Goal: Information Seeking & Learning: Understand process/instructions

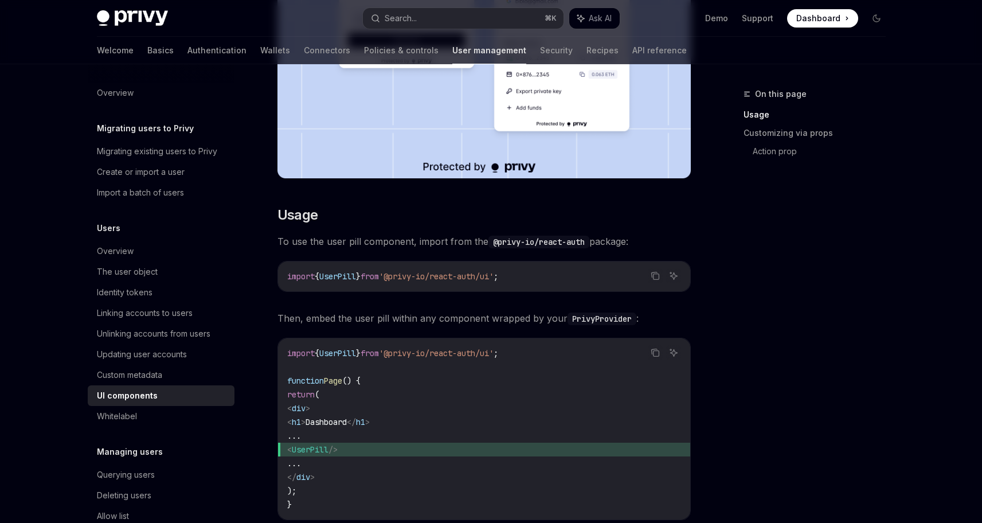
scroll to position [370, 0]
click at [319, 275] on span "{" at bounding box center [317, 276] width 5 height 10
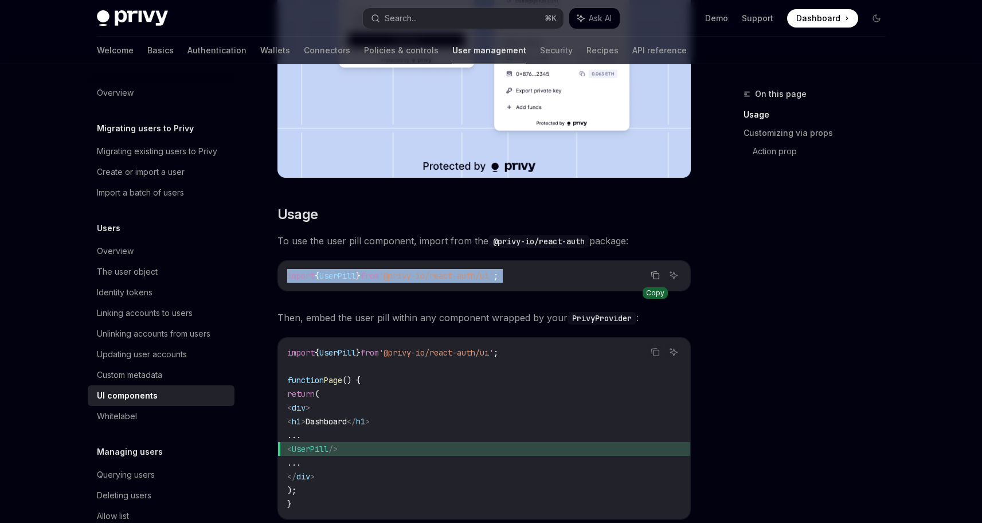
click at [651, 275] on icon "Copy the contents from the code block" at bounding box center [654, 273] width 6 height 5
click at [456, 26] on button "Search... ⌘ K" at bounding box center [463, 18] width 201 height 21
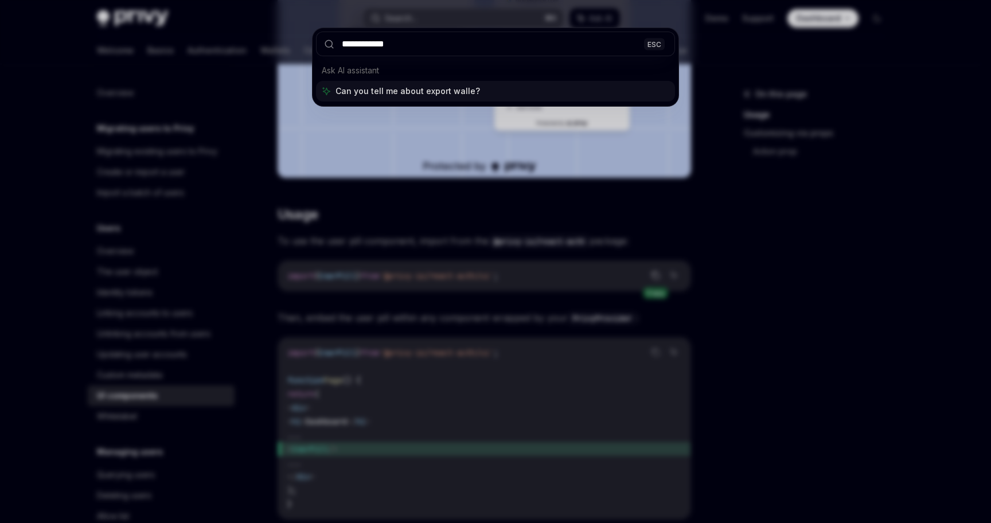
type input "**********"
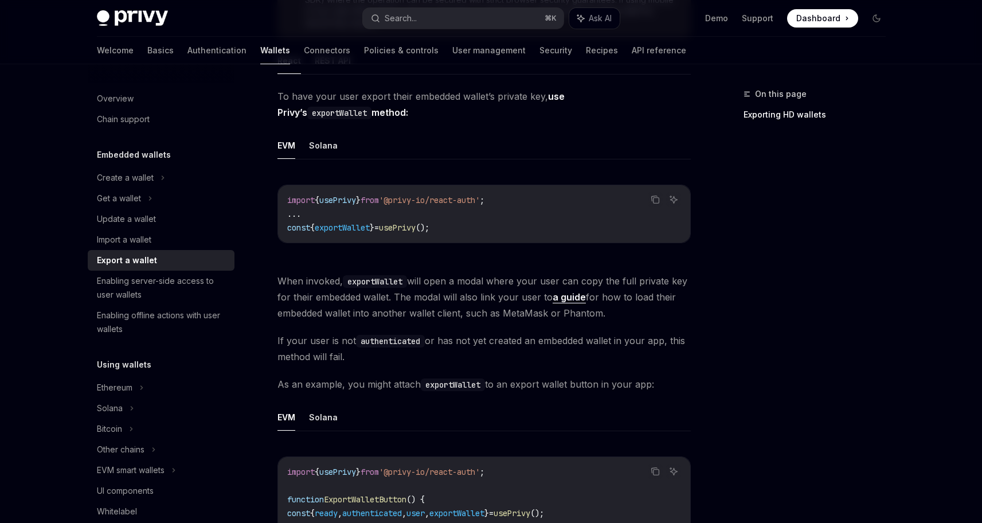
scroll to position [225, 0]
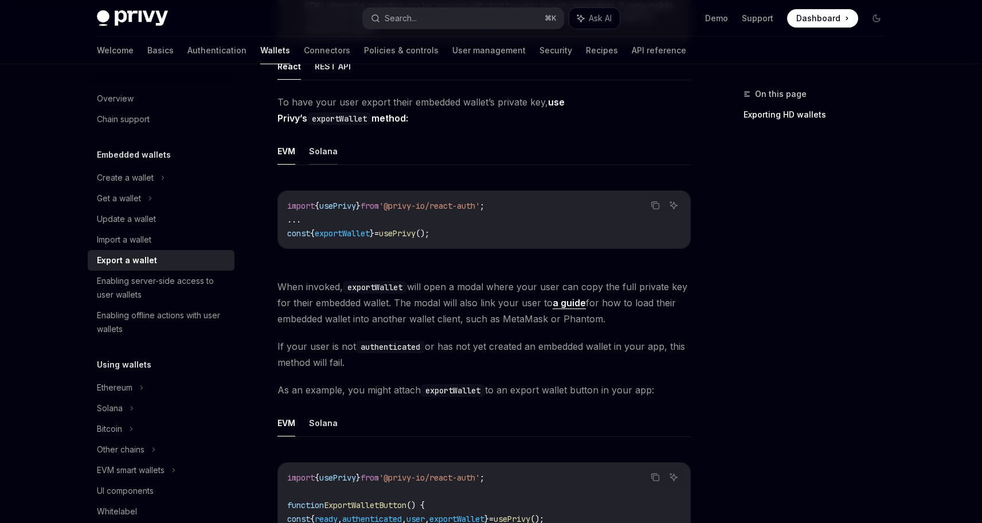
click at [333, 158] on button "Solana" at bounding box center [323, 151] width 29 height 27
click at [494, 206] on span "'@privy-io/react-auth/[PERSON_NAME]'" at bounding box center [498, 206] width 165 height 10
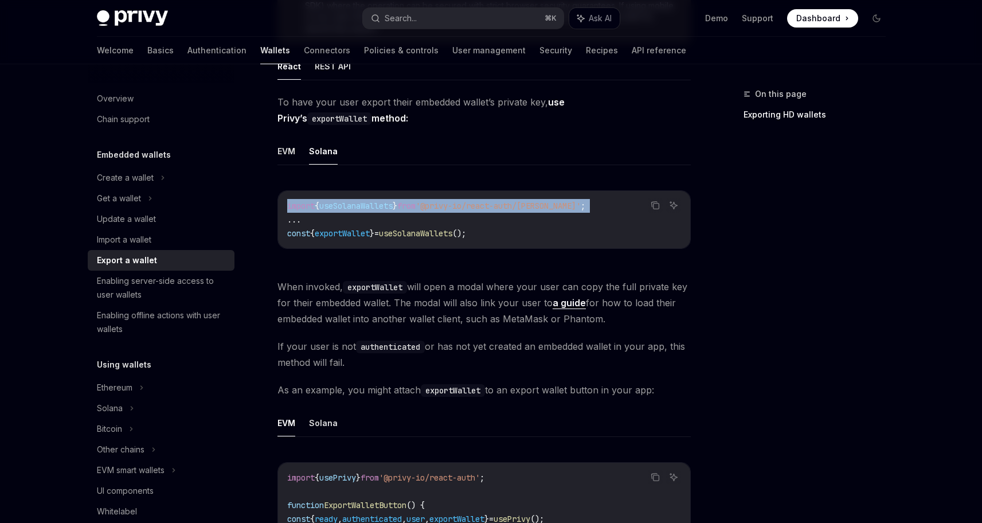
copy code "import { useSolanaWallets } from '@privy-io/react-auth/solana' ;"
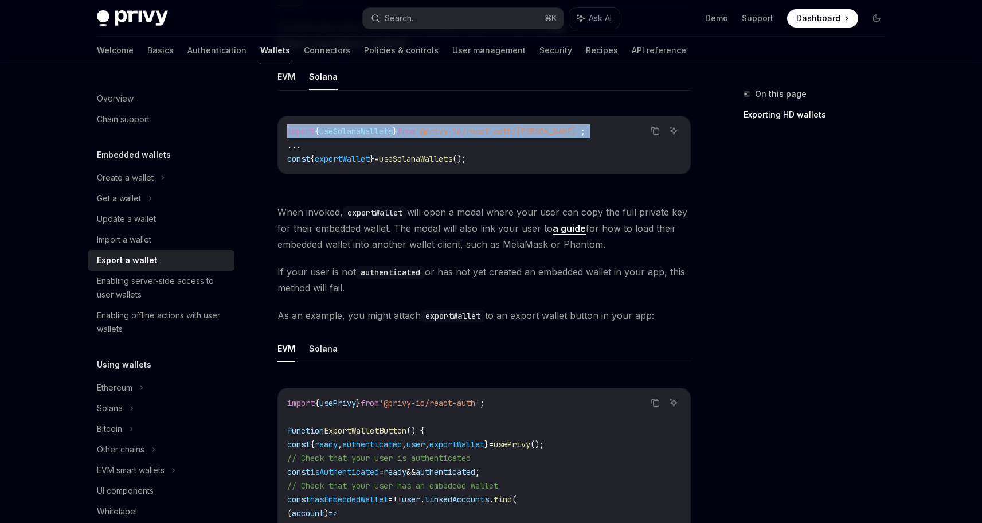
scroll to position [298, 0]
click at [327, 360] on button "Solana" at bounding box center [323, 349] width 29 height 27
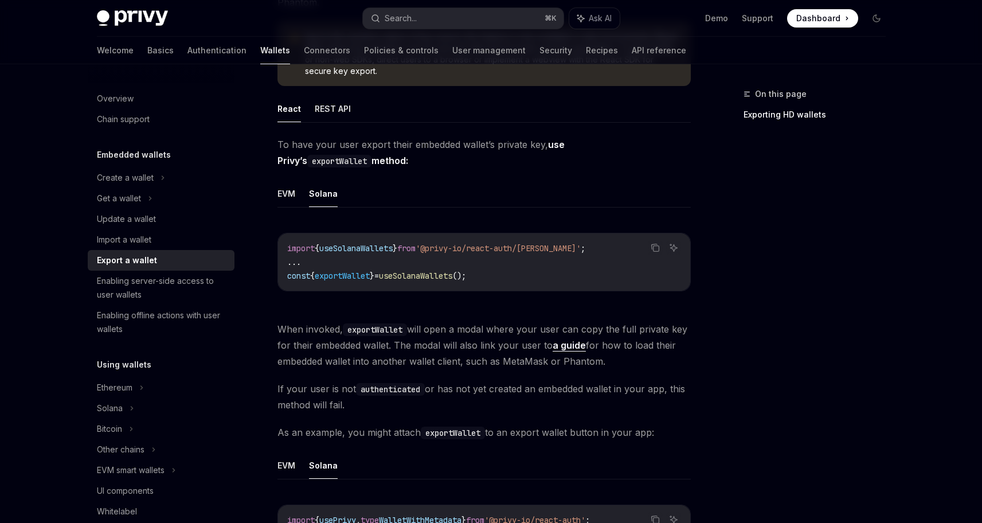
scroll to position [181, 0]
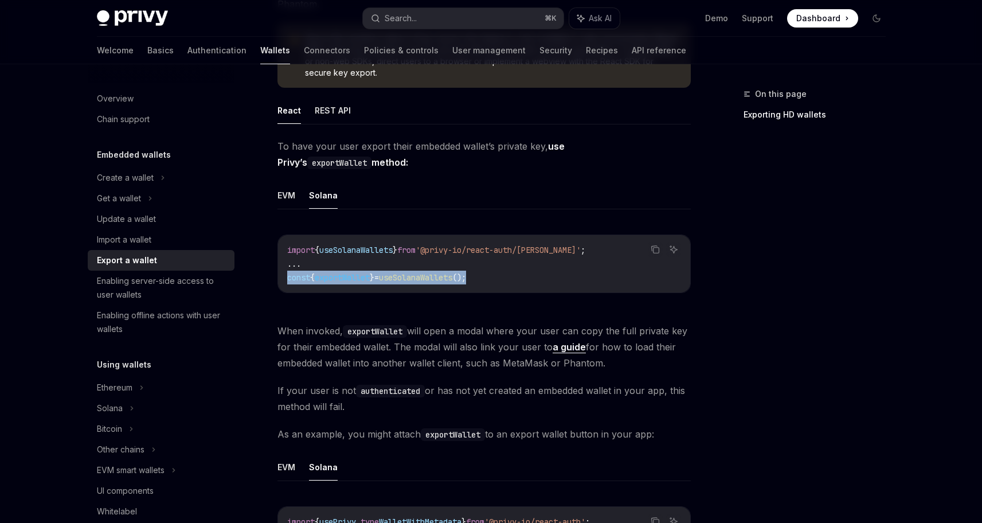
drag, startPoint x: 522, startPoint y: 275, endPoint x: 284, endPoint y: 282, distance: 238.1
click at [284, 281] on div "import { useSolanaWallets } from '@privy-io/react-auth/solana' ; ... const { ex…" at bounding box center [484, 263] width 412 height 57
copy span "const { exportWallet } = useSolanaWallets ();"
click at [499, 204] on ul "EVM Solana" at bounding box center [484, 196] width 413 height 28
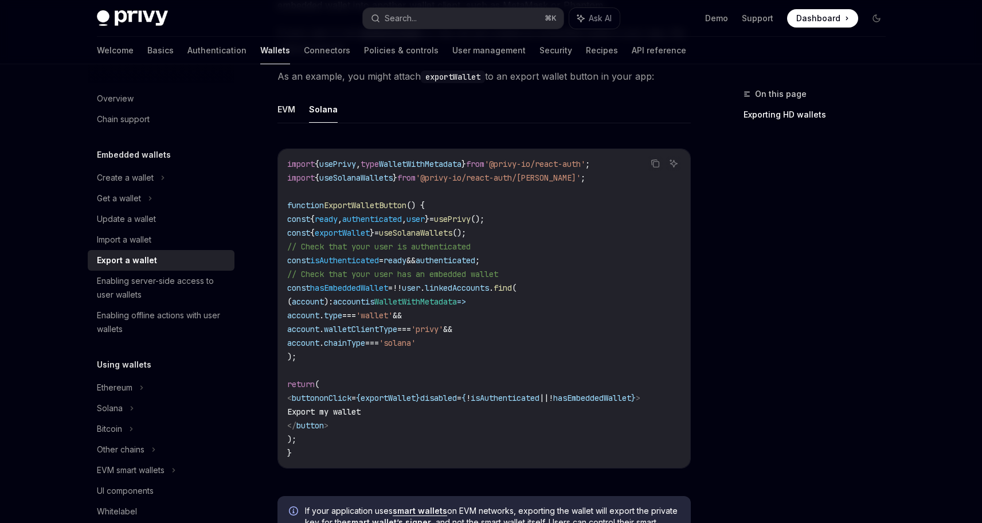
scroll to position [576, 0]
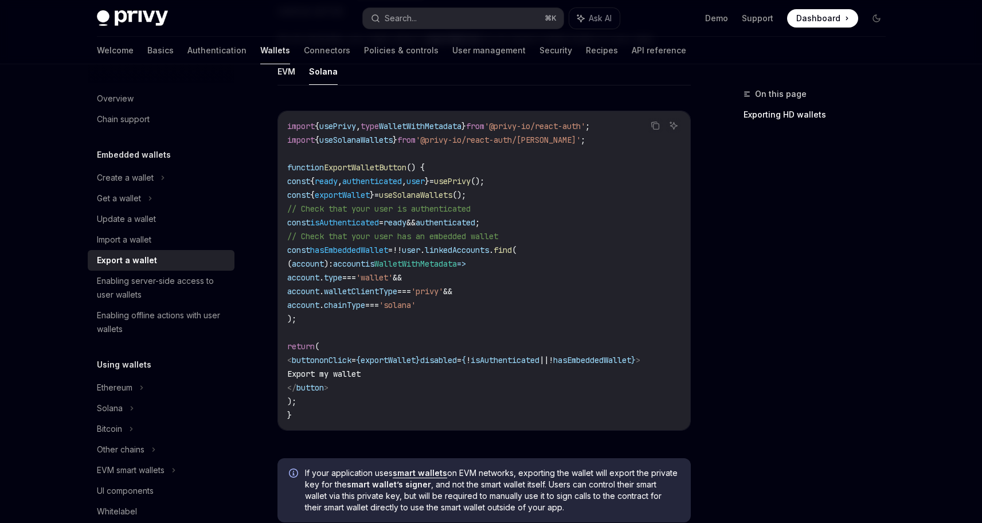
click at [545, 221] on code "import { usePrivy , type WalletWithMetadata } from '@privy-io/react-auth' ; imp…" at bounding box center [484, 270] width 394 height 303
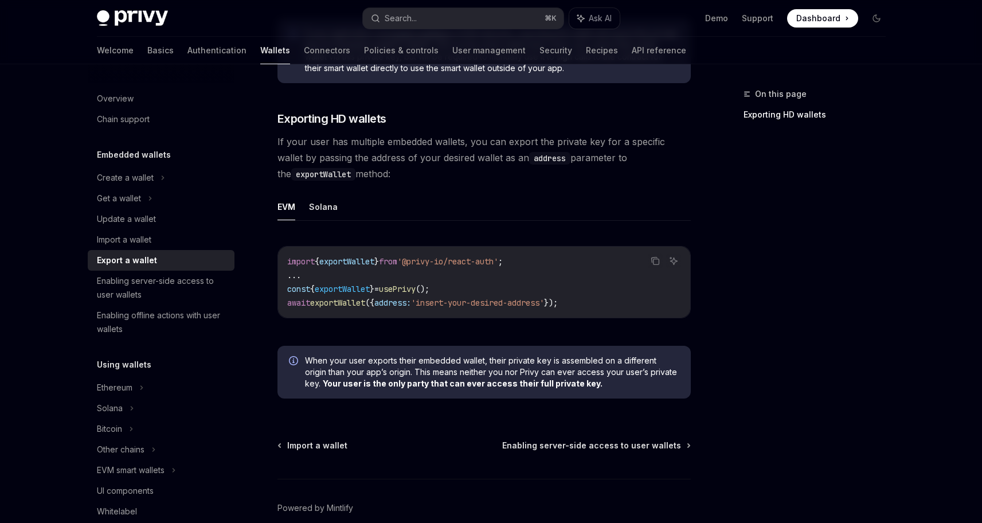
scroll to position [1017, 0]
click at [326, 213] on button "Solana" at bounding box center [323, 205] width 29 height 27
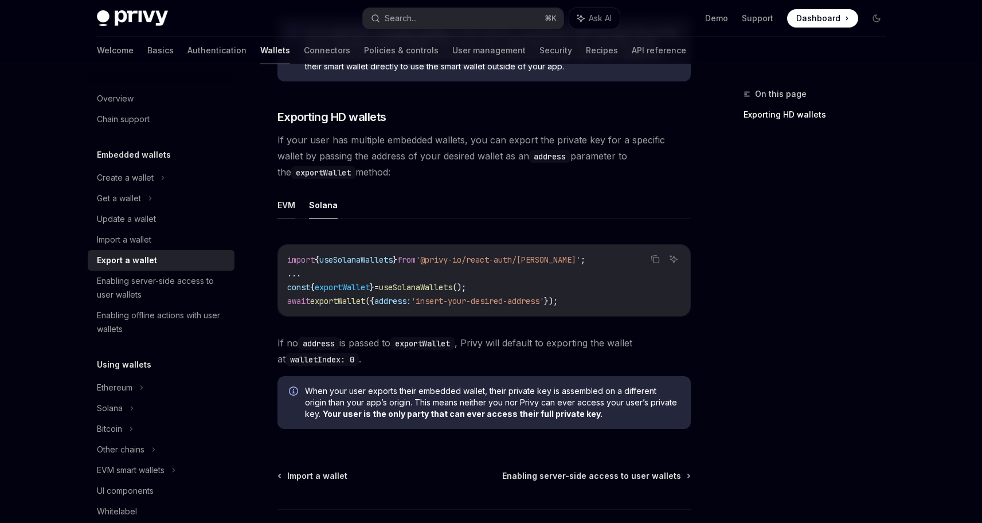
click at [286, 213] on button "EVM" at bounding box center [287, 205] width 18 height 27
type textarea "*"
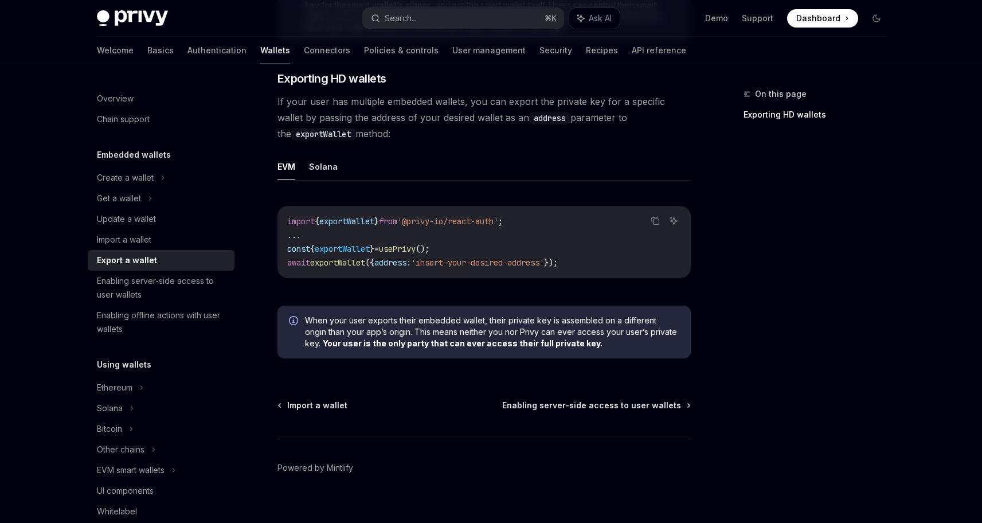
scroll to position [1075, 0]
